Goal: Task Accomplishment & Management: Use online tool/utility

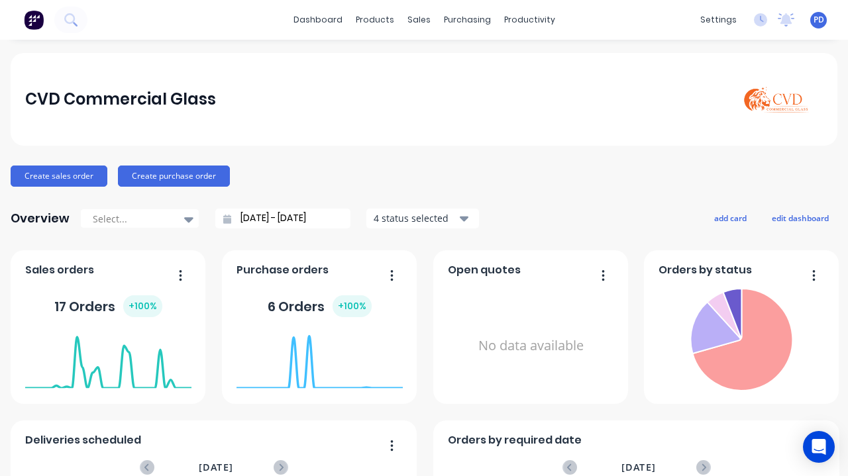
click at [523, 12] on div "productivity" at bounding box center [529, 20] width 64 height 20
click at [548, 93] on div "Planner" at bounding box center [542, 90] width 31 height 12
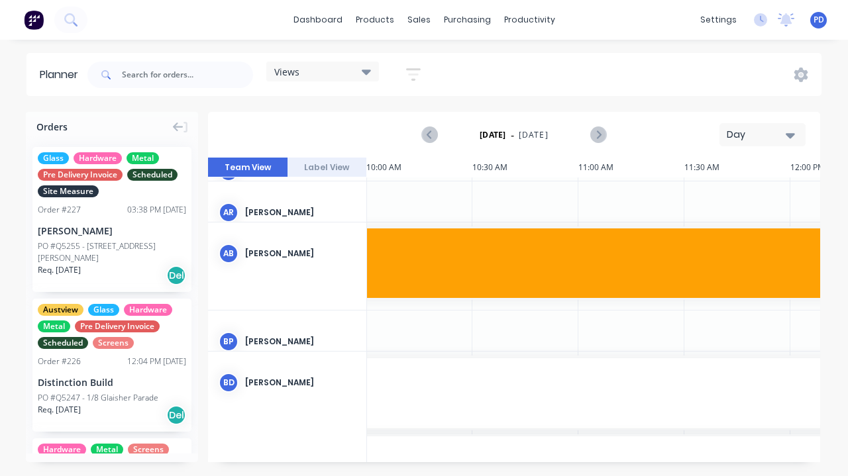
scroll to position [62, 637]
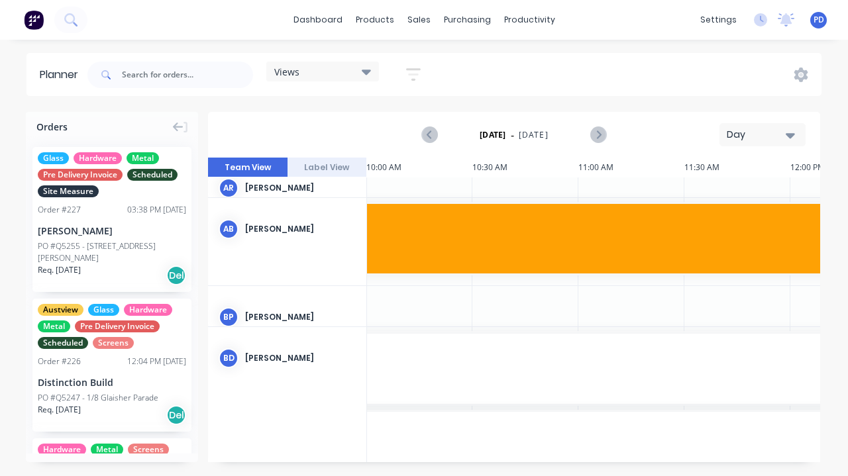
click at [371, 74] on icon at bounding box center [366, 71] width 9 height 15
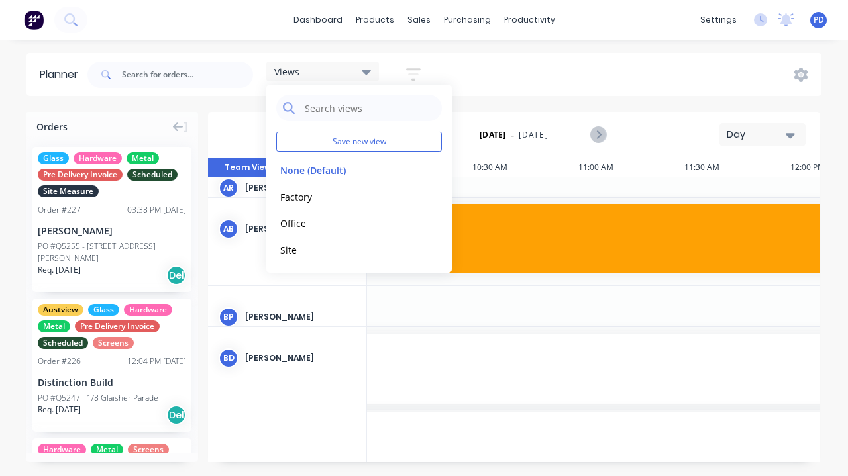
click at [306, 200] on button "Factory" at bounding box center [346, 196] width 141 height 15
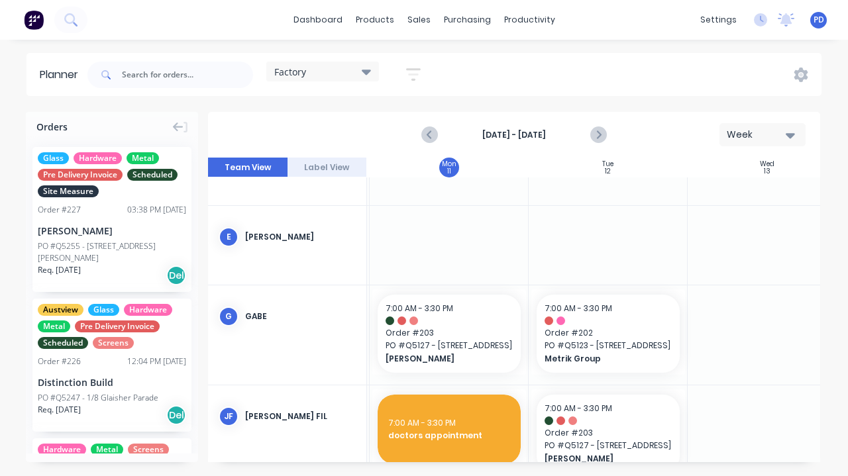
scroll to position [151, 163]
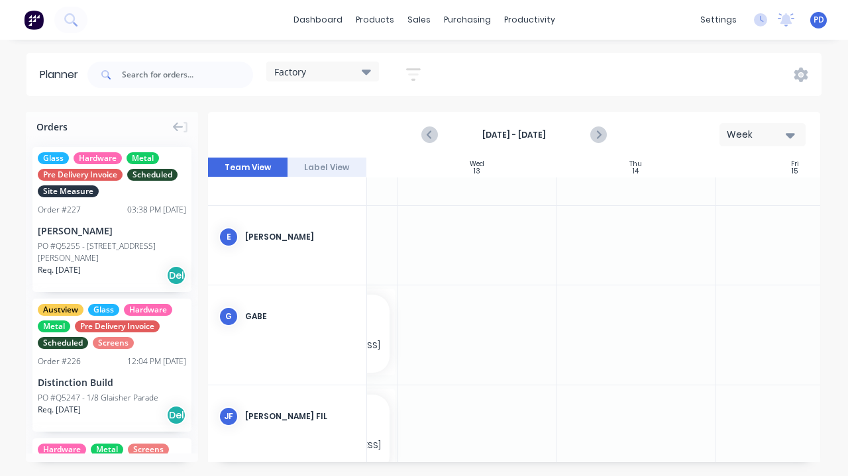
click at [731, 351] on div at bounding box center [794, 335] width 159 height 99
click at [597, 132] on icon "Next page" at bounding box center [598, 135] width 16 height 16
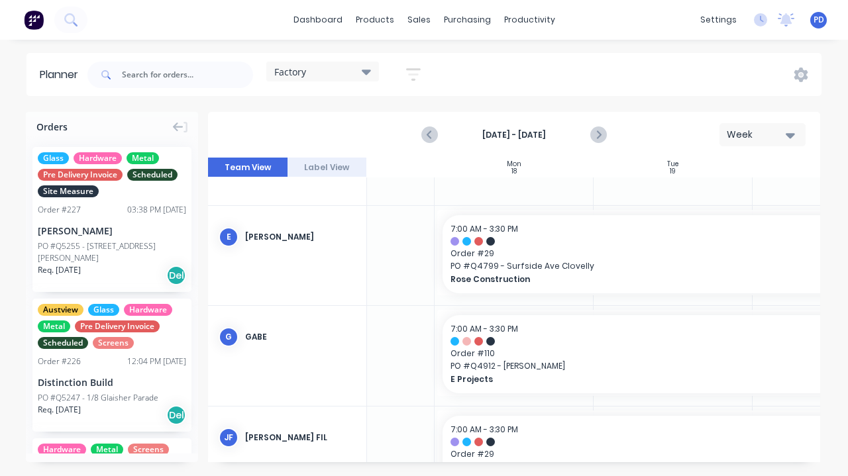
scroll to position [151, 87]
click at [565, 353] on span "Order # 110" at bounding box center [756, 354] width 604 height 12
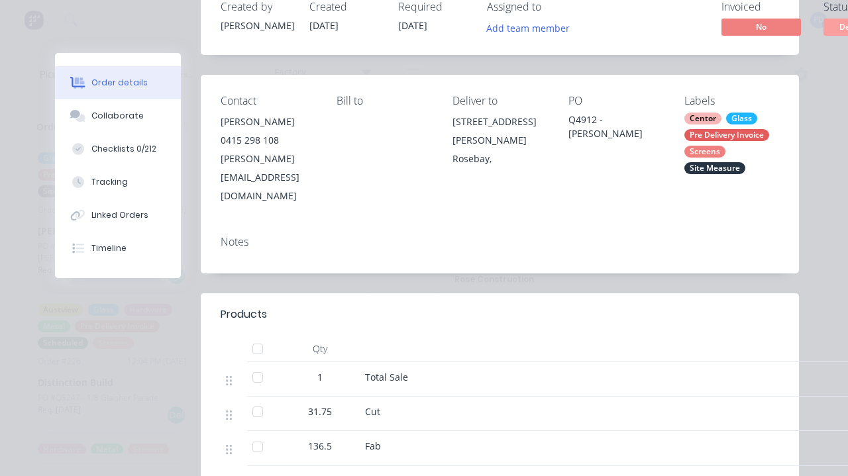
scroll to position [107, 0]
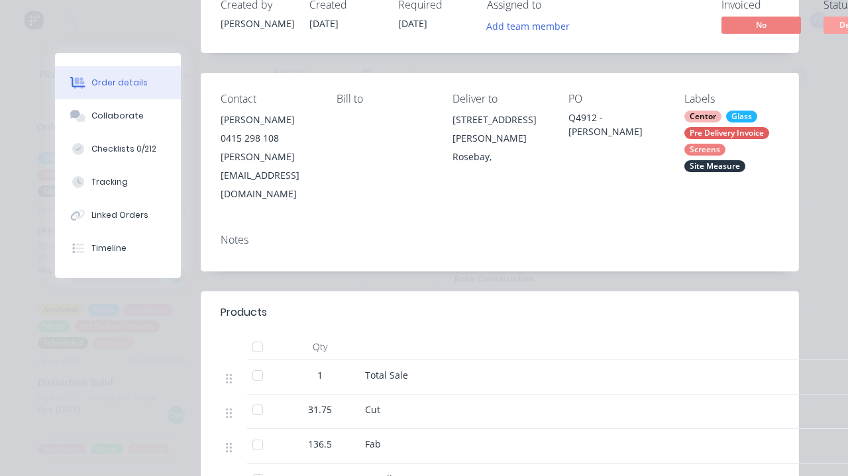
click at [129, 125] on button "Collaborate" at bounding box center [118, 115] width 126 height 33
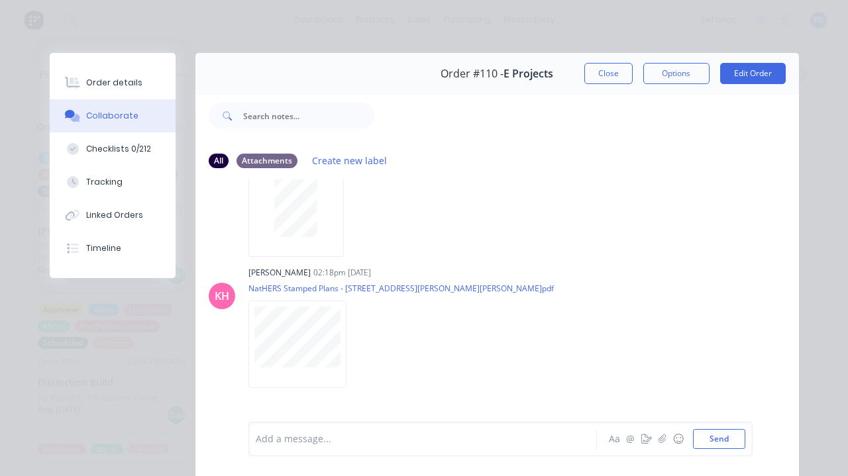
scroll to position [77, 0]
